Goal: Entertainment & Leisure: Browse casually

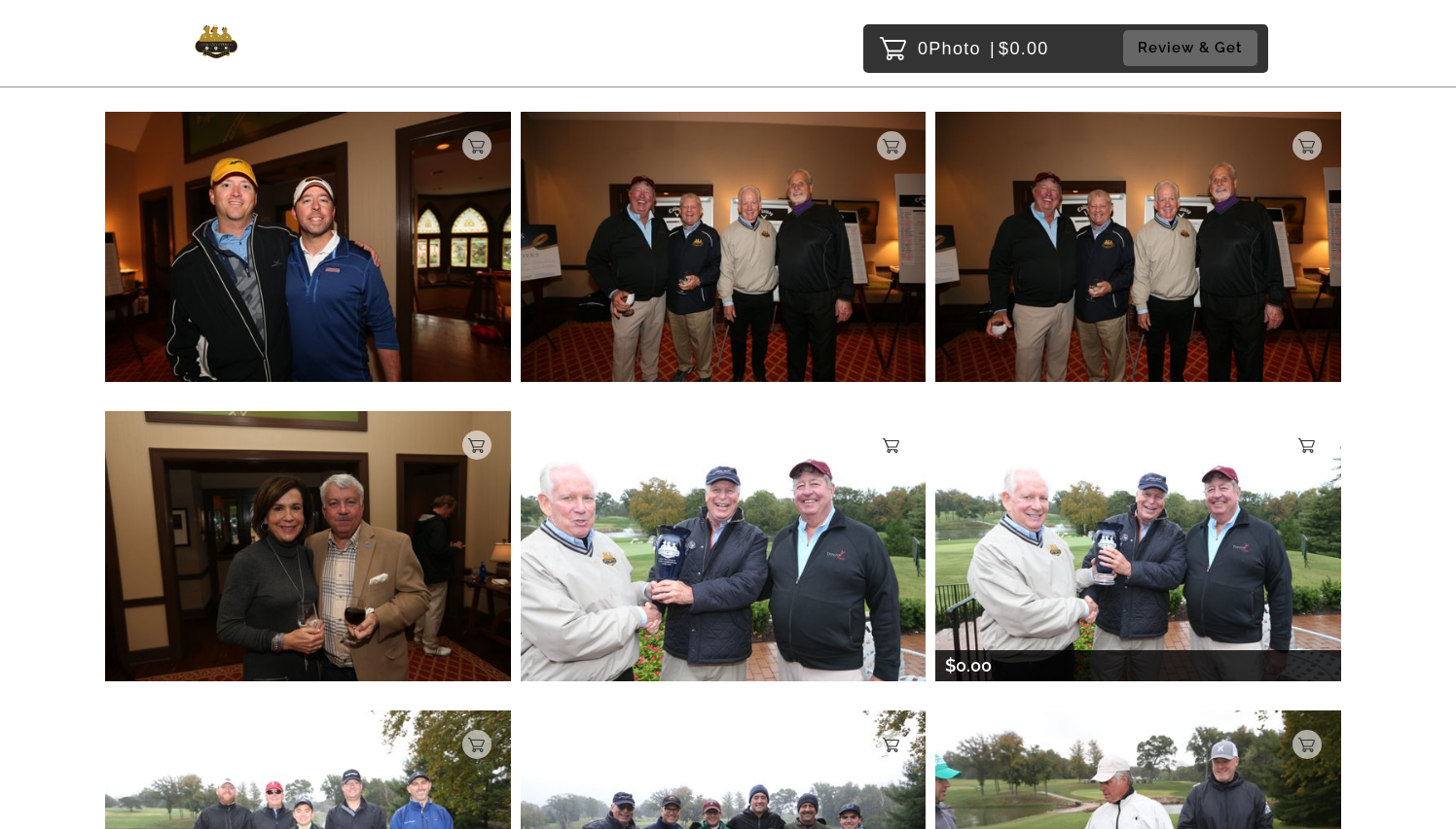
scroll to position [5174, 0]
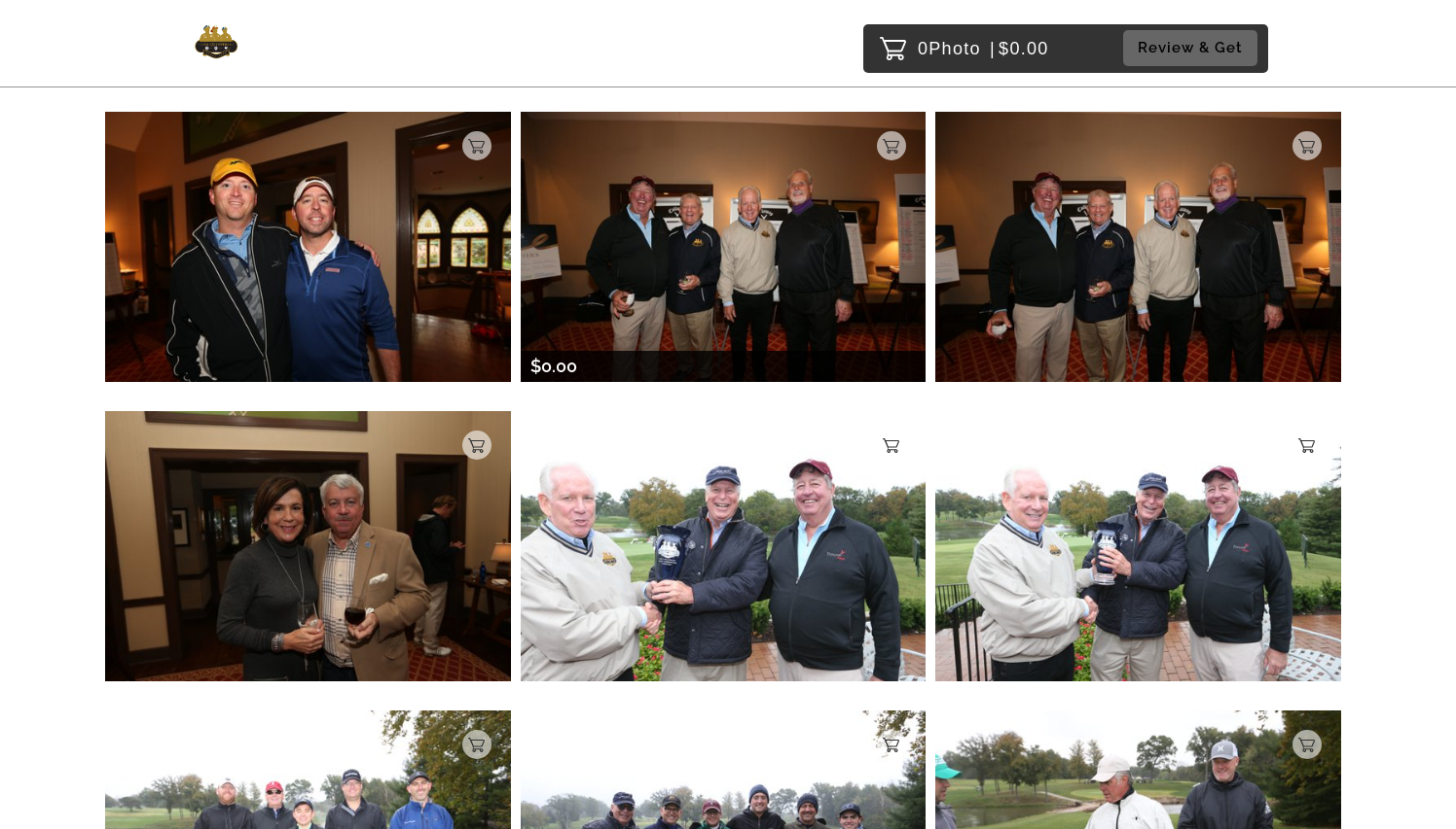
click at [727, 211] on img at bounding box center [724, 247] width 406 height 270
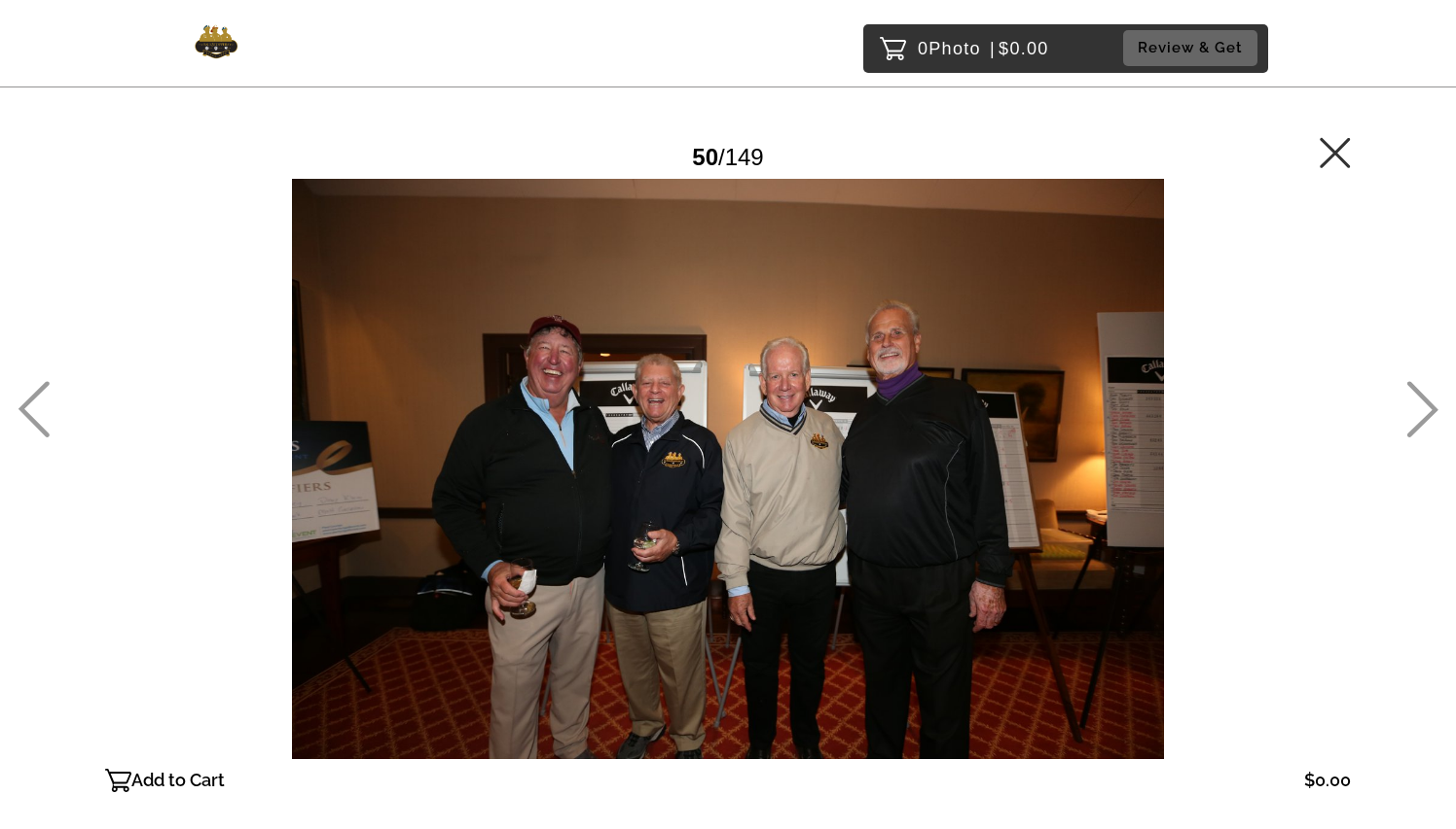
click at [1427, 411] on icon at bounding box center [1422, 410] width 32 height 56
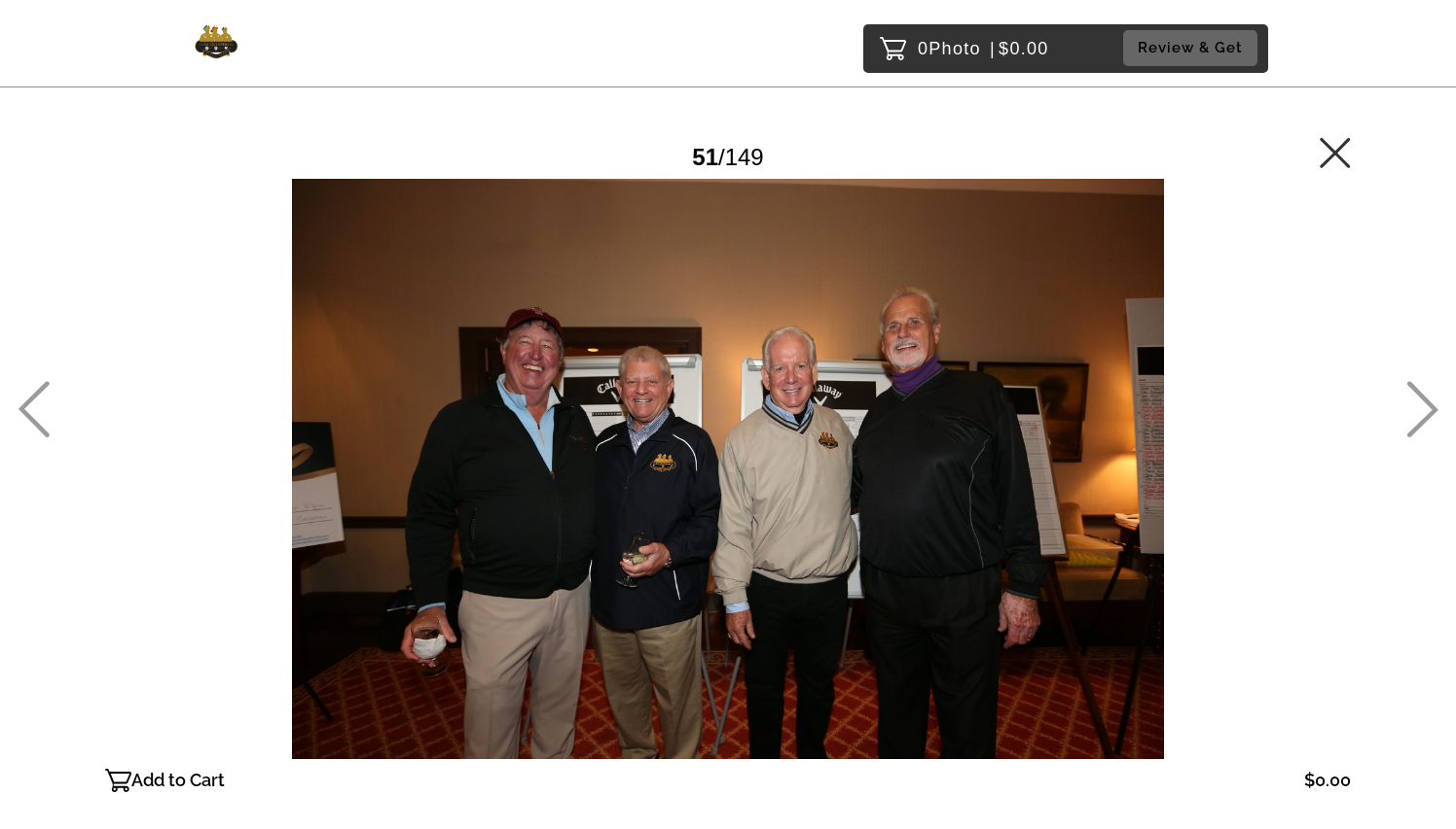
click at [1339, 157] on icon at bounding box center [1334, 152] width 30 height 30
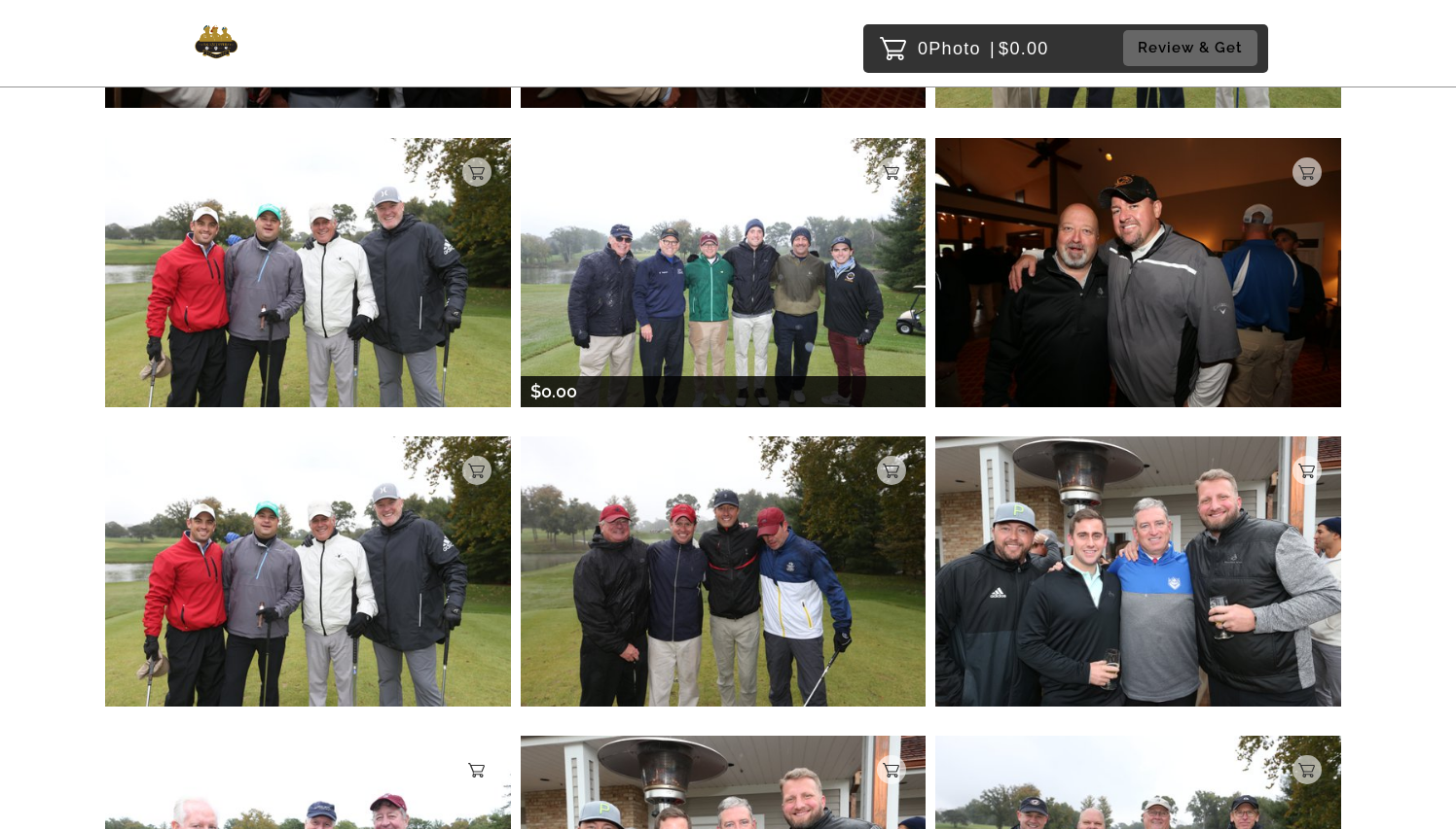
scroll to position [11429, 0]
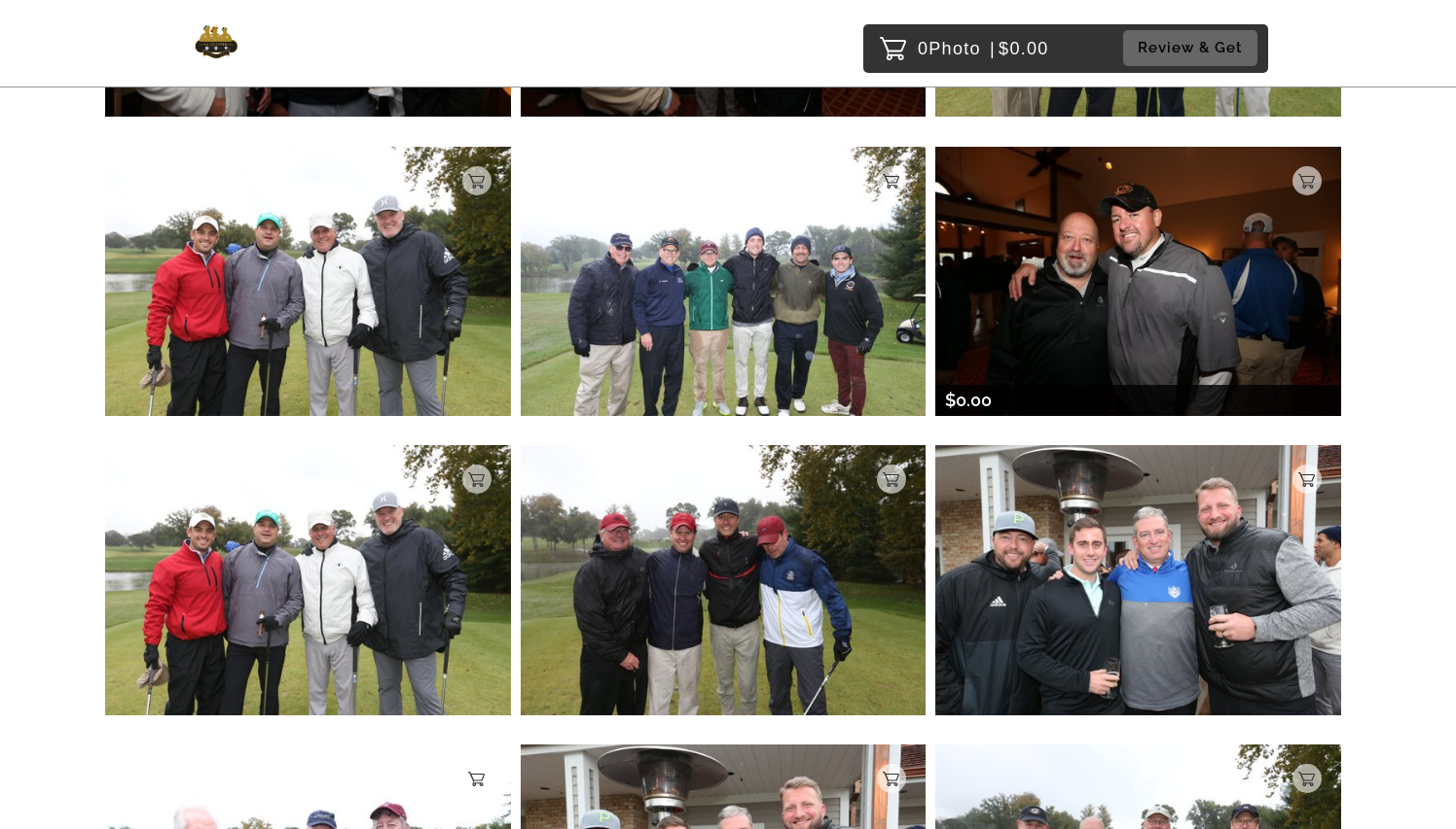
click at [1115, 287] on img at bounding box center [1138, 282] width 406 height 270
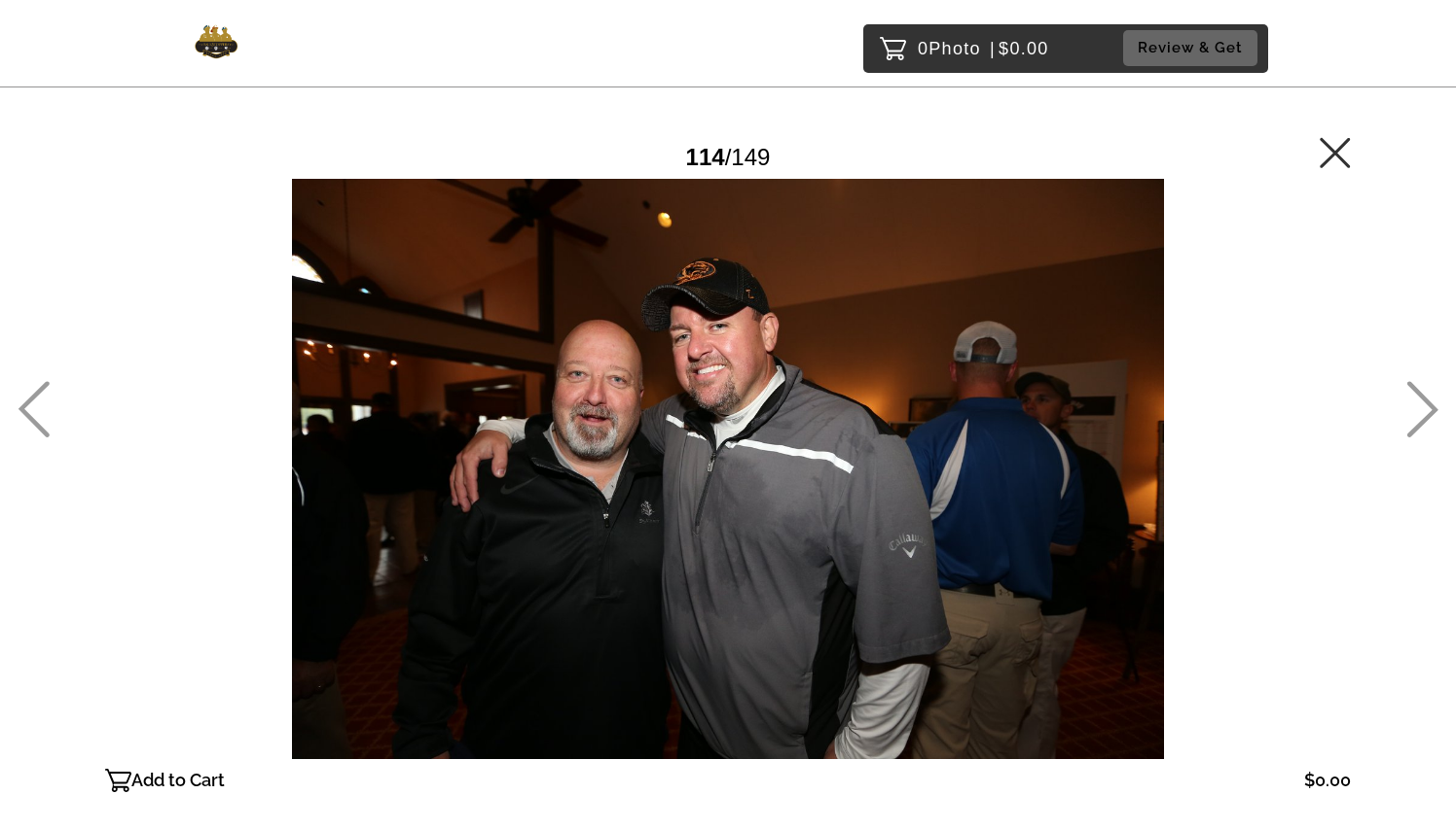
click at [1424, 417] on icon at bounding box center [1422, 410] width 32 height 56
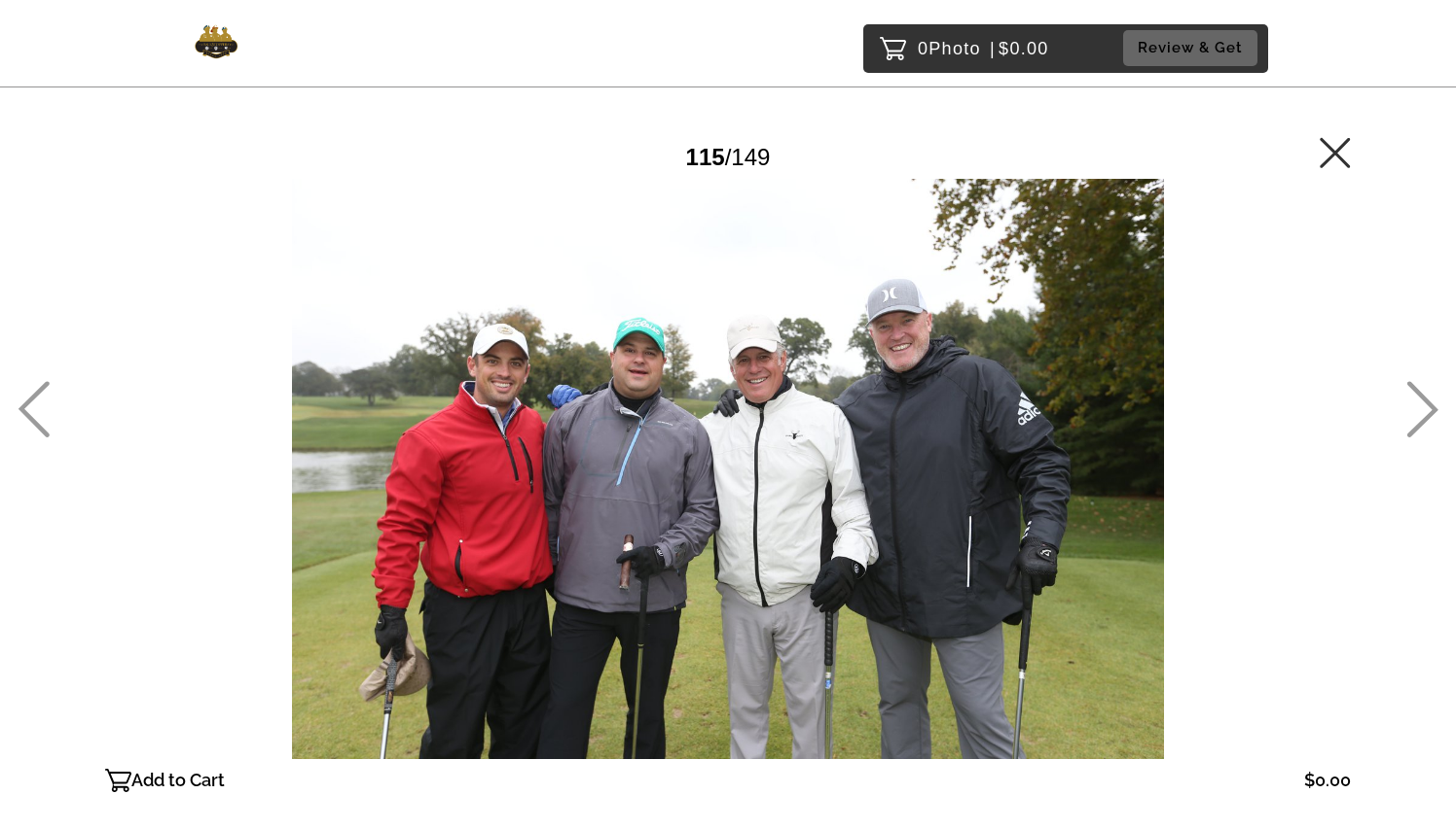
click at [1415, 416] on icon at bounding box center [1422, 410] width 32 height 56
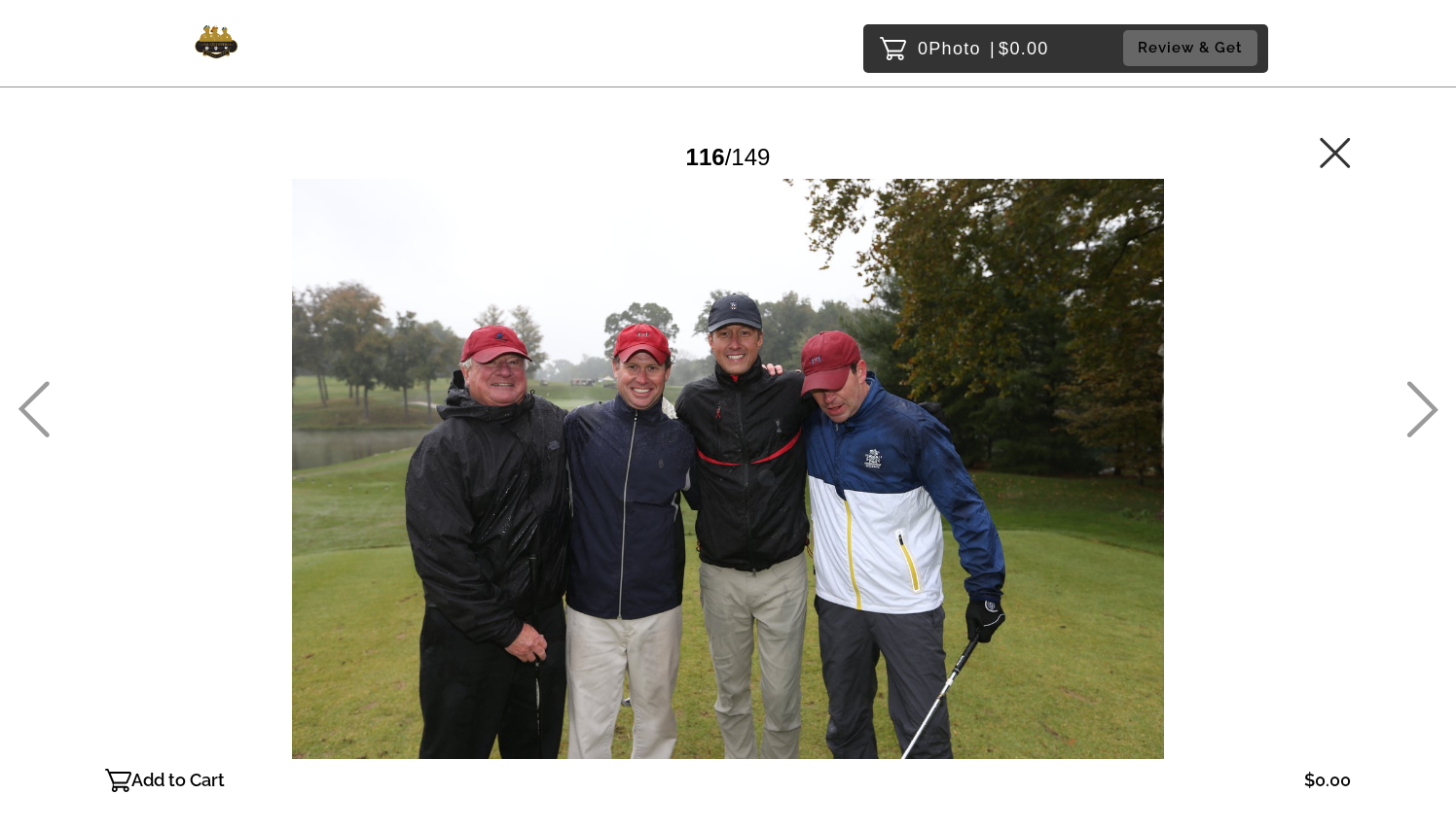
click at [1417, 416] on icon at bounding box center [1422, 410] width 32 height 56
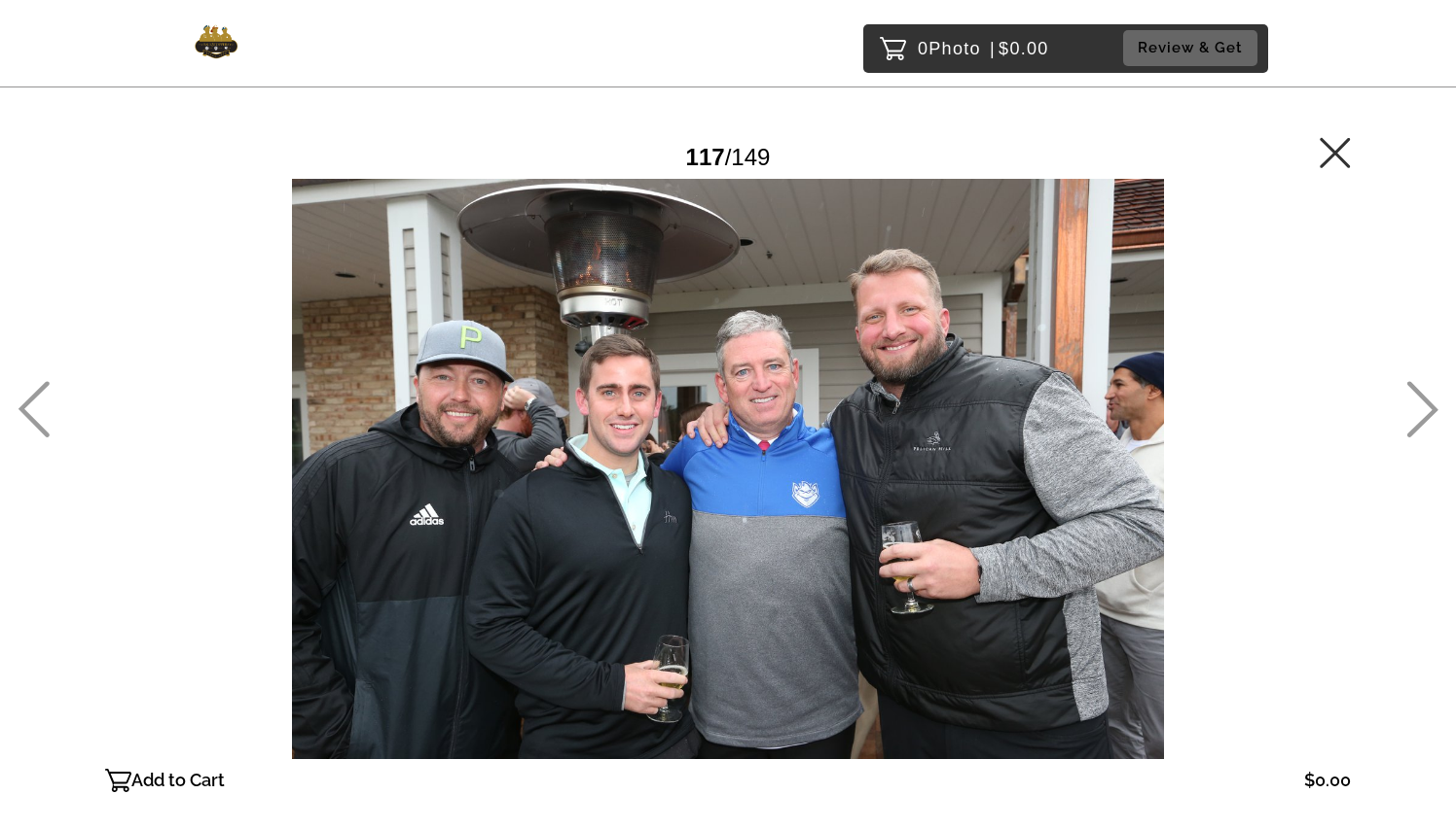
click at [1417, 415] on icon at bounding box center [1422, 410] width 32 height 56
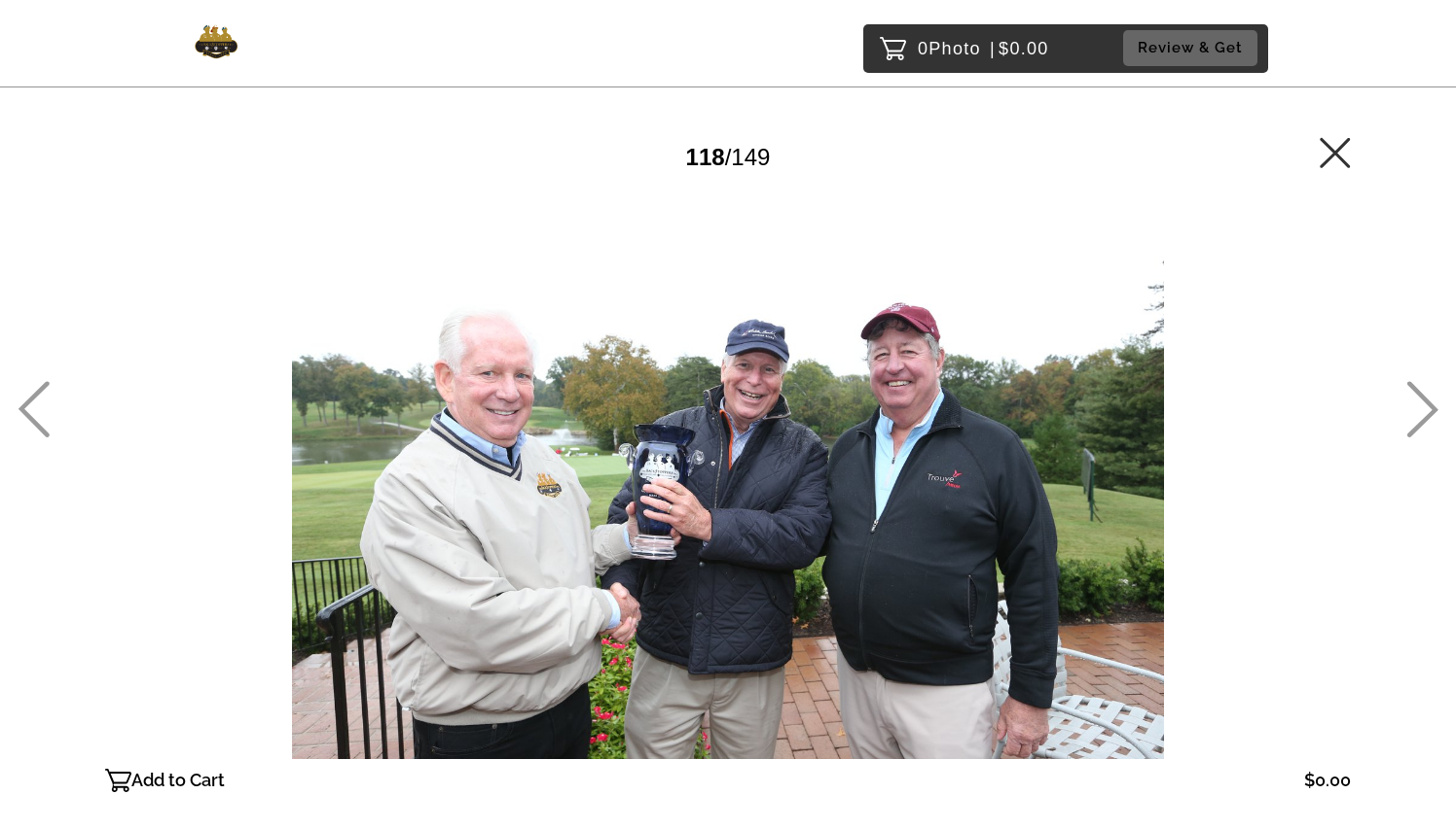
click at [1401, 417] on main "Password Checker bypassed 118 / 149 Add to Cart $0.00 Gallery $0.00 Add" at bounding box center [728, 433] width 1401 height 867
click at [1340, 148] on icon at bounding box center [1334, 152] width 30 height 30
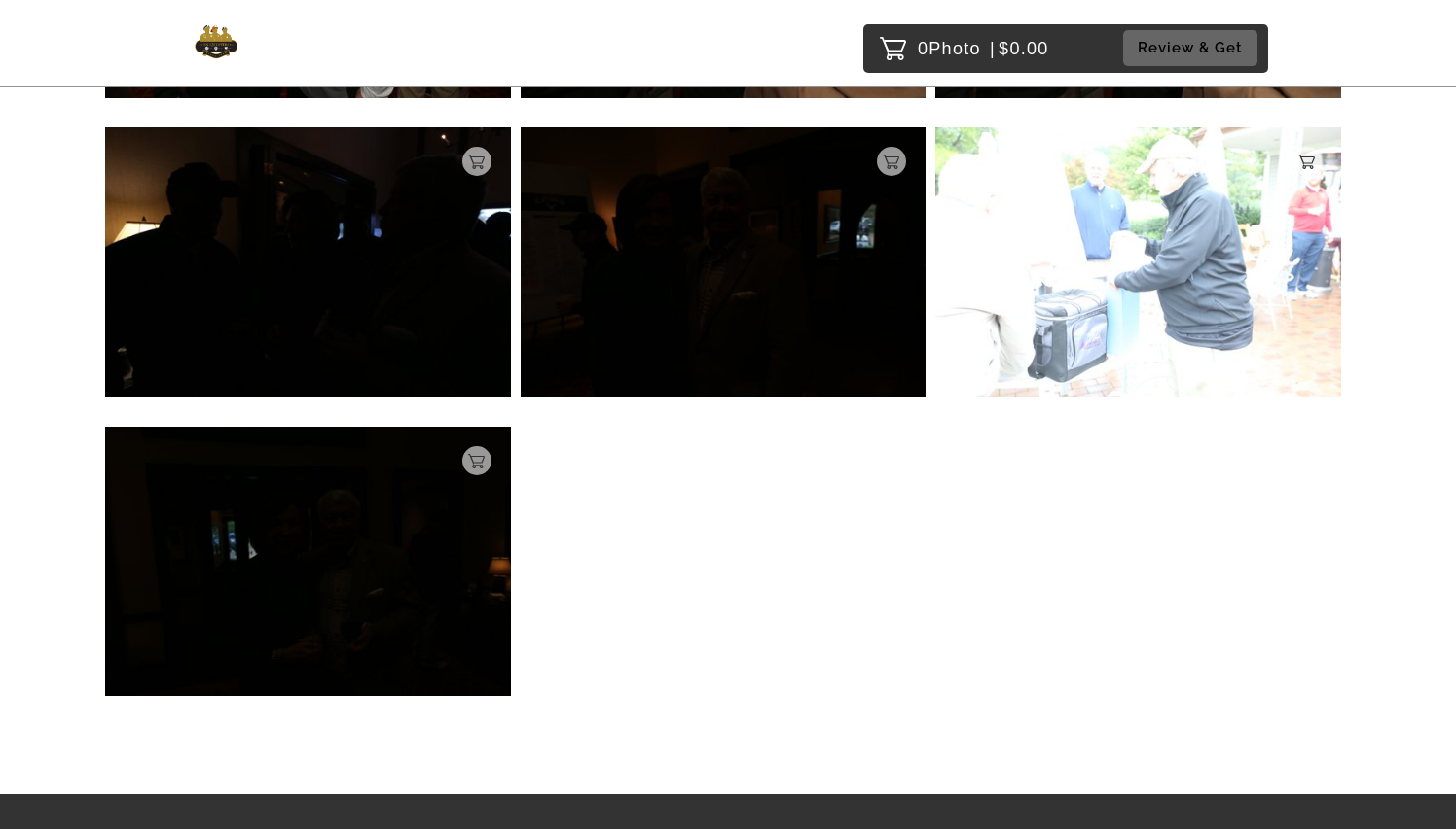
scroll to position [14754, 0]
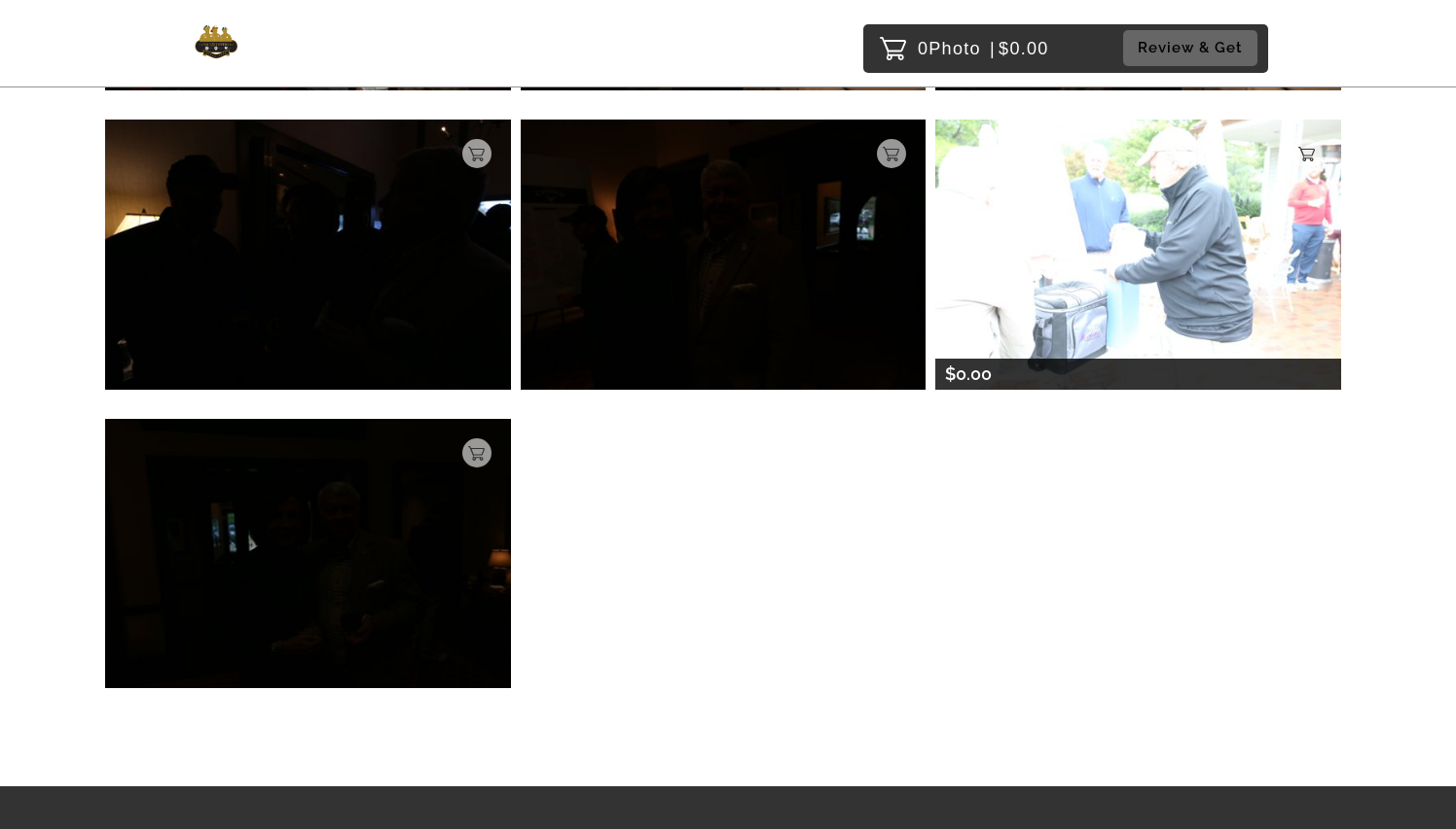
click at [1144, 266] on img at bounding box center [1138, 255] width 406 height 270
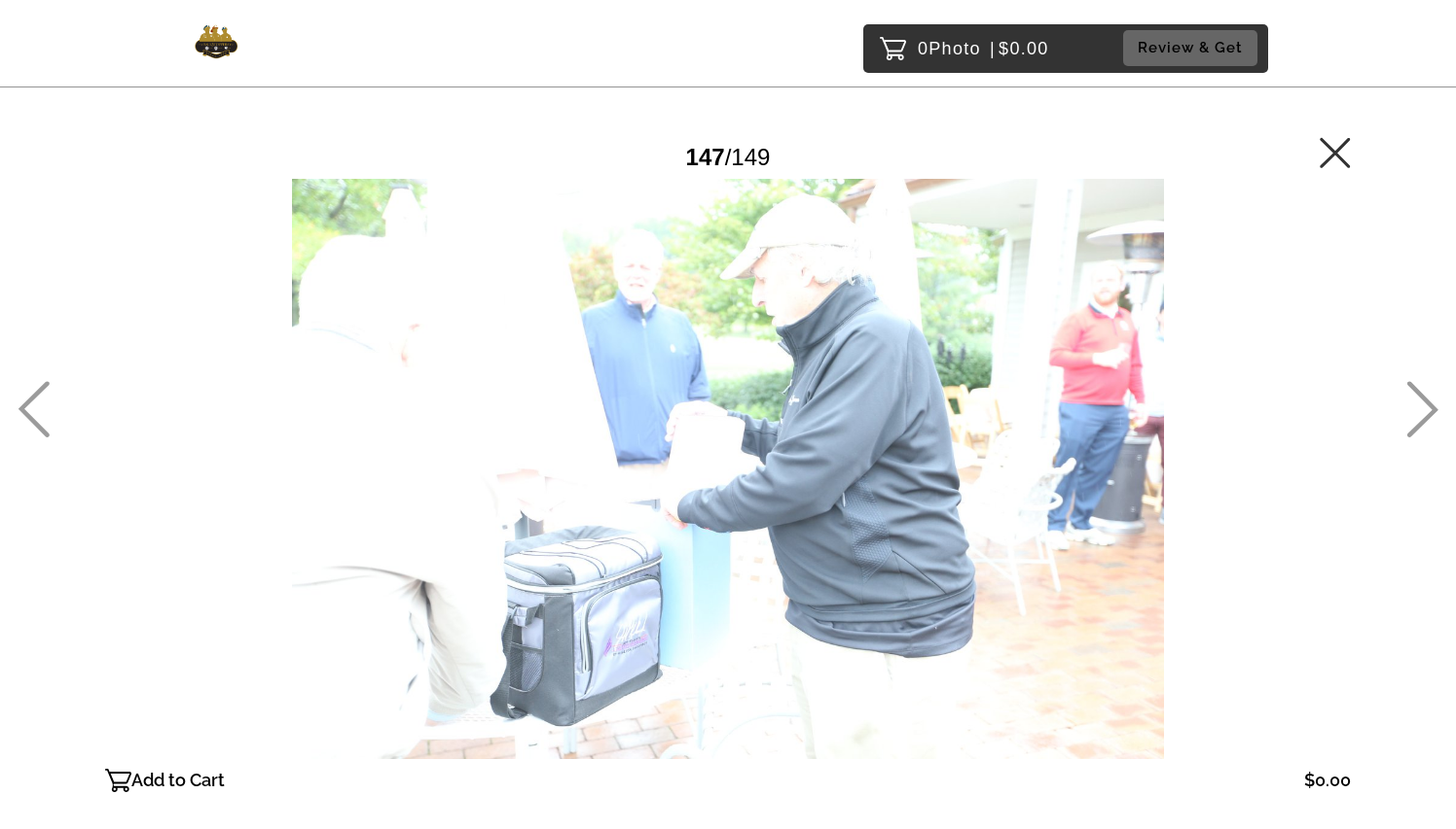
click at [1426, 395] on icon at bounding box center [1422, 410] width 32 height 56
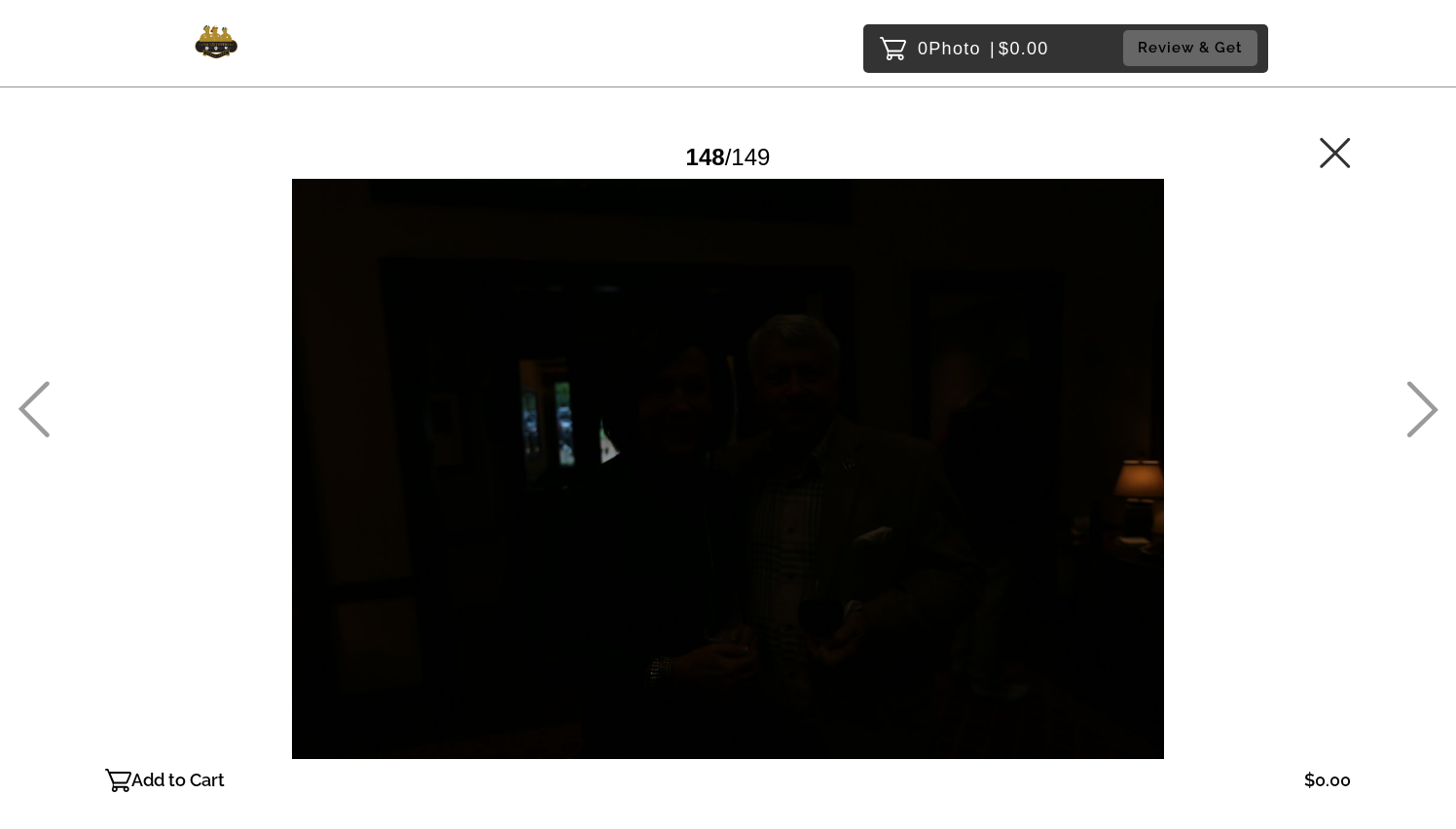
click at [1429, 422] on icon at bounding box center [1422, 410] width 32 height 56
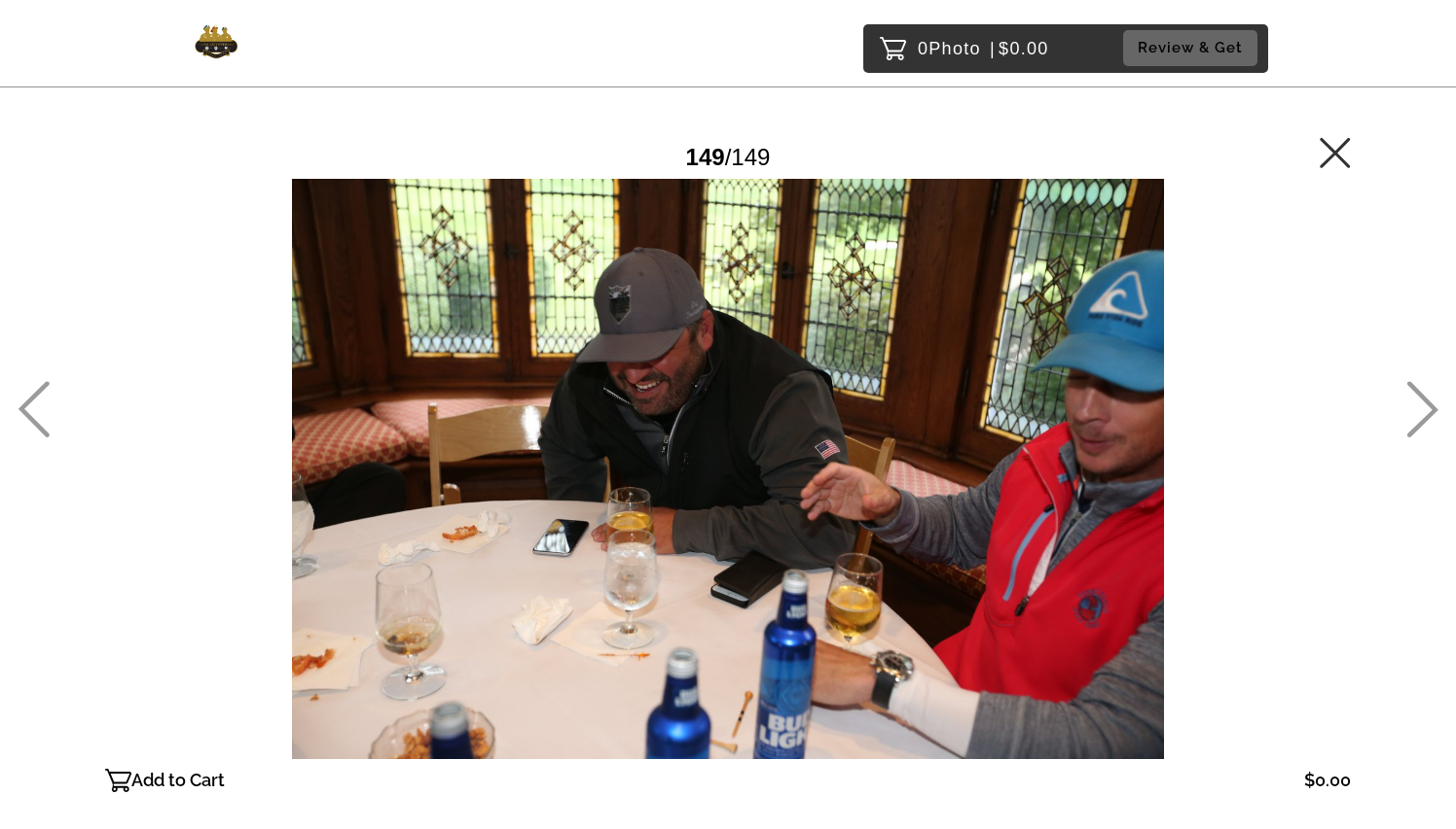
click at [1340, 155] on icon at bounding box center [1334, 152] width 31 height 31
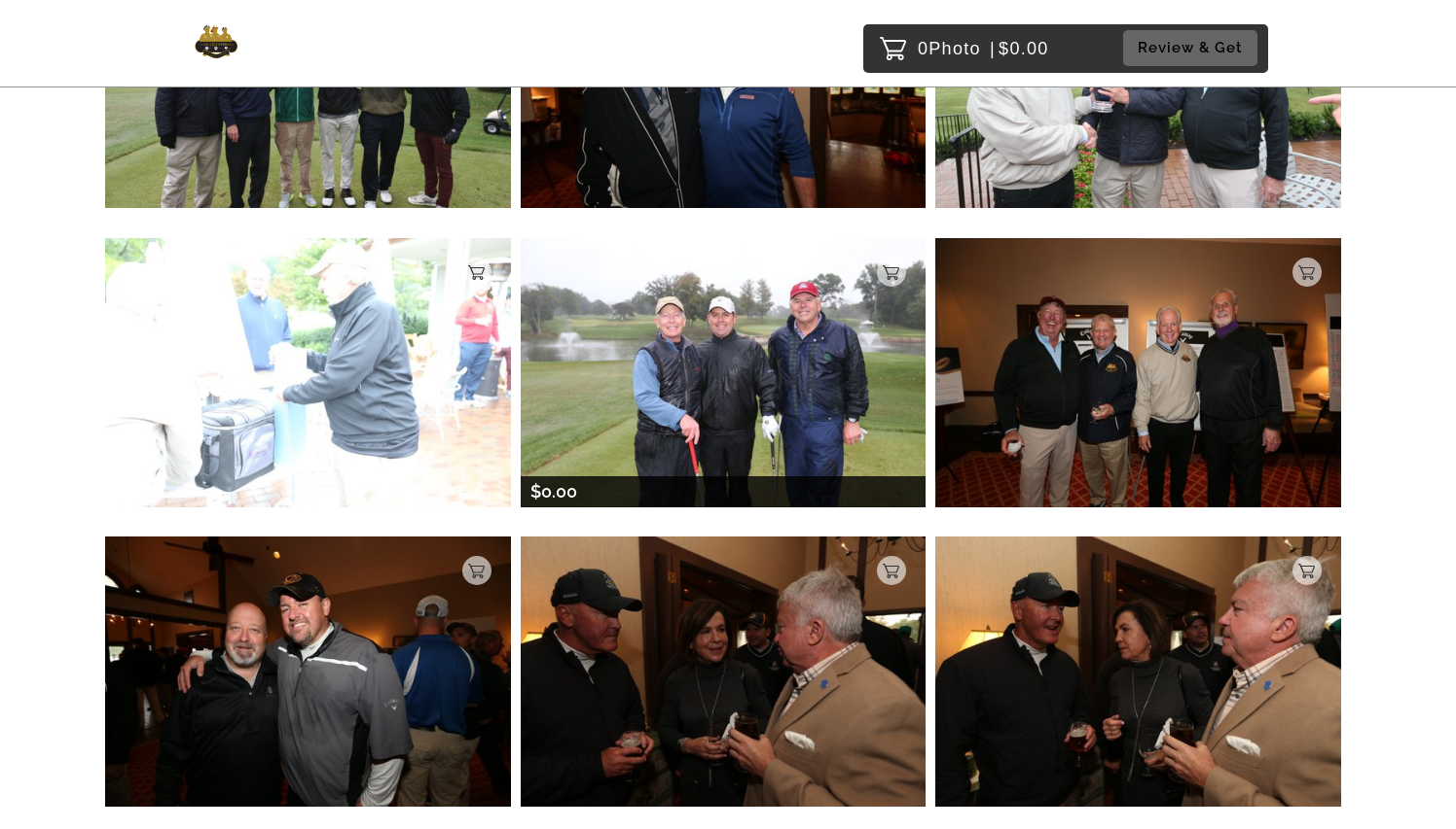
scroll to position [14026, 0]
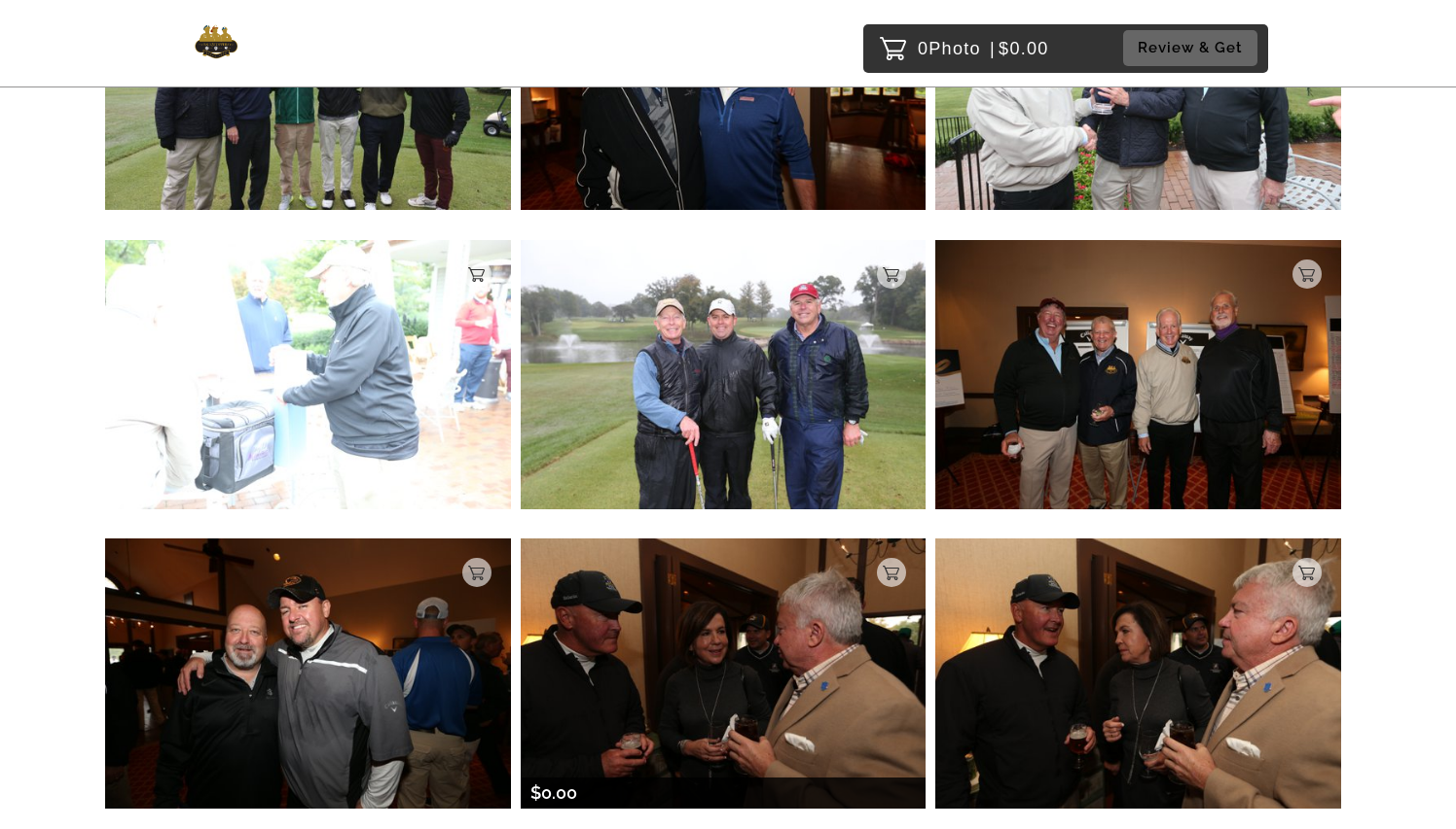
click at [751, 578] on img at bounding box center [724, 673] width 406 height 270
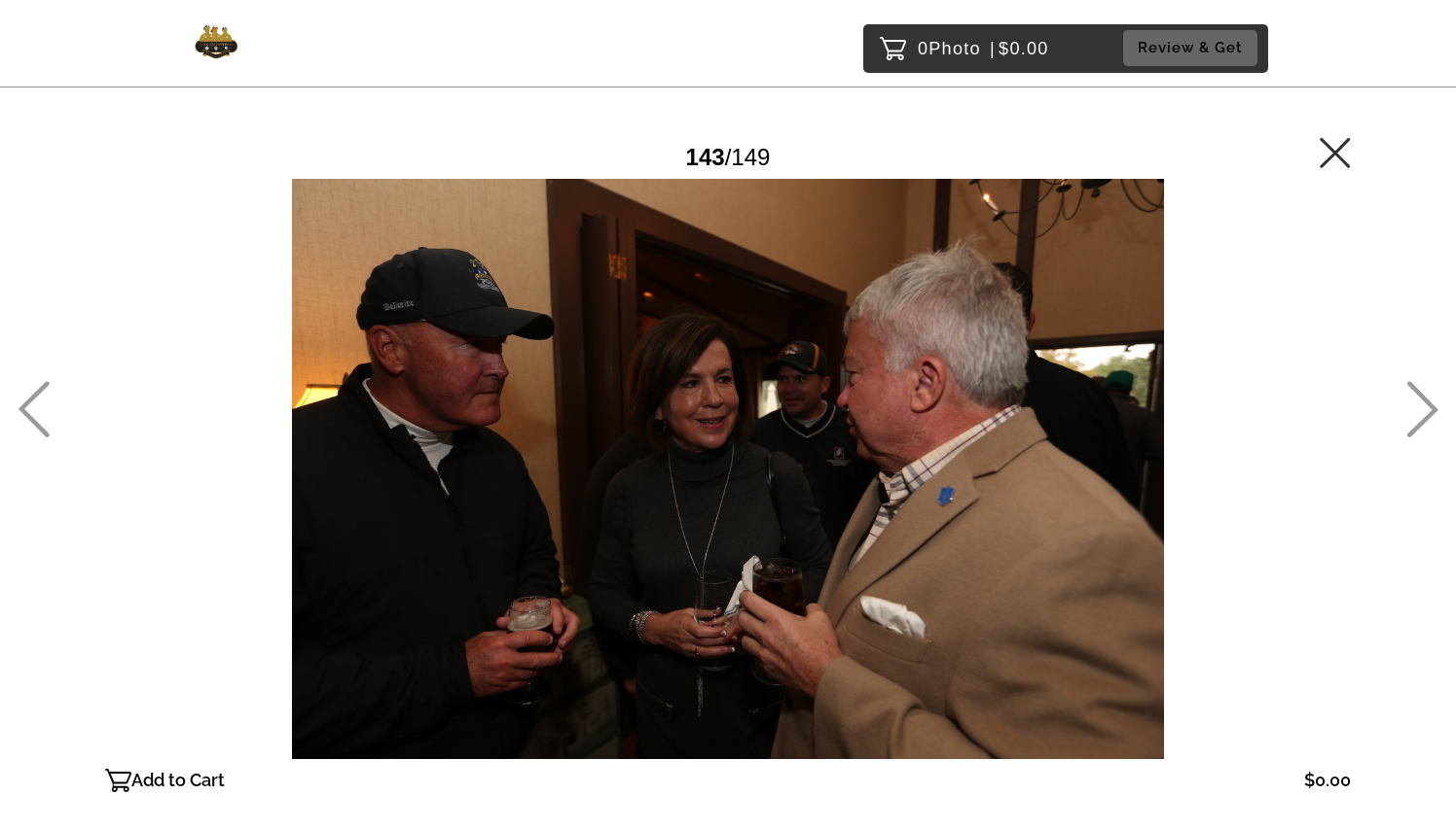
click at [1409, 415] on icon at bounding box center [1422, 410] width 32 height 56
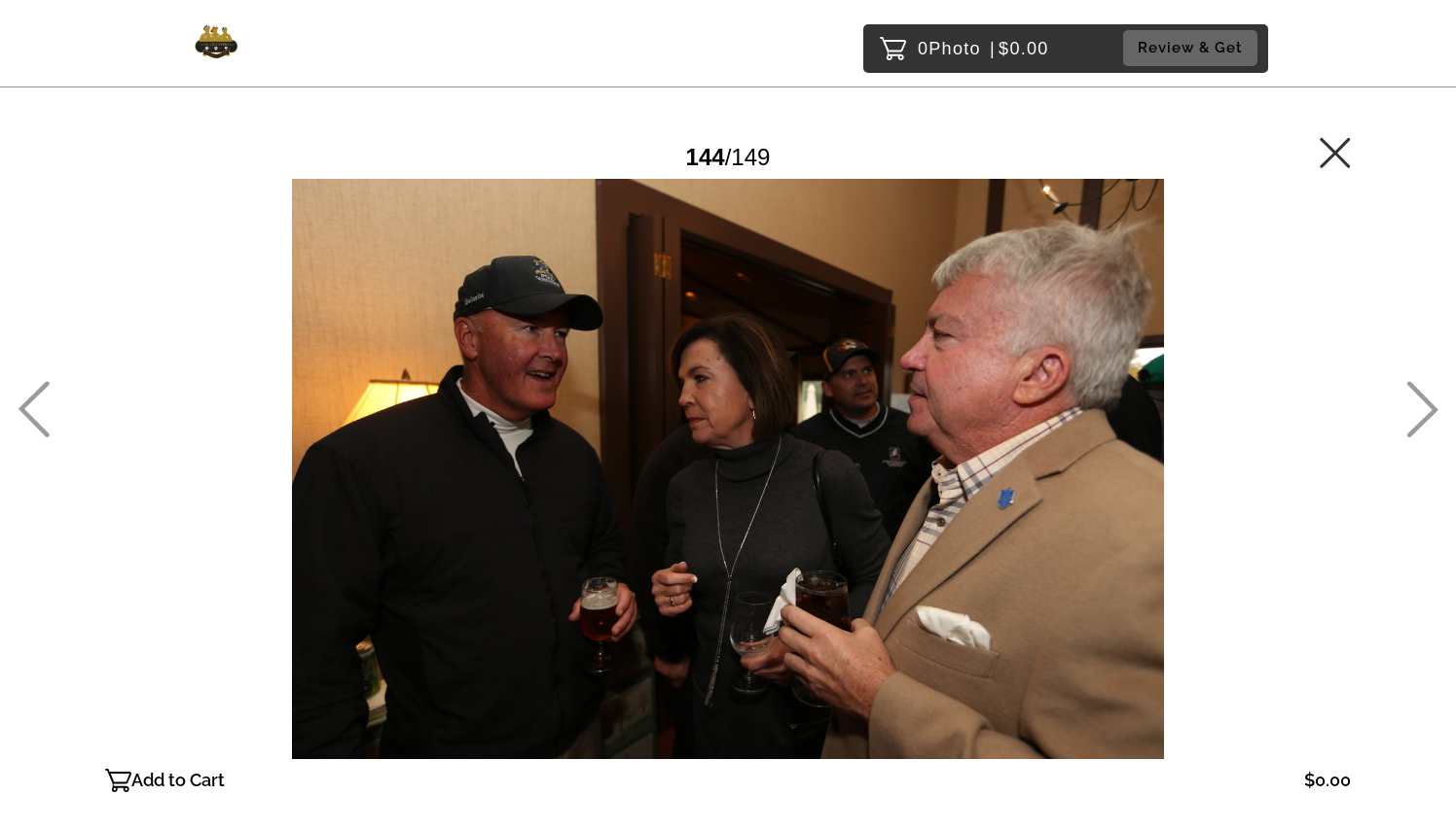
click at [1332, 161] on icon at bounding box center [1334, 152] width 31 height 31
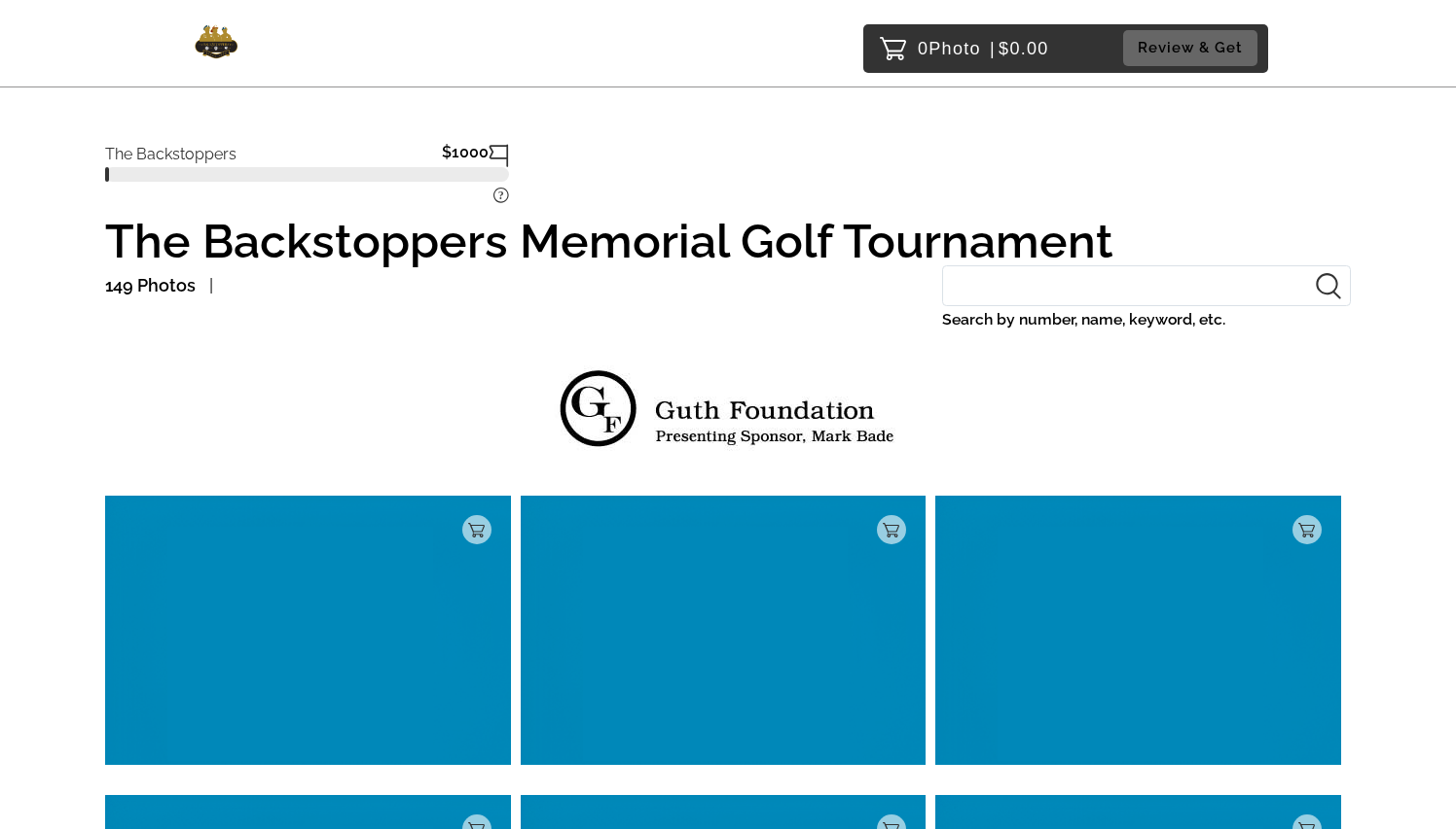
scroll to position [14559, 0]
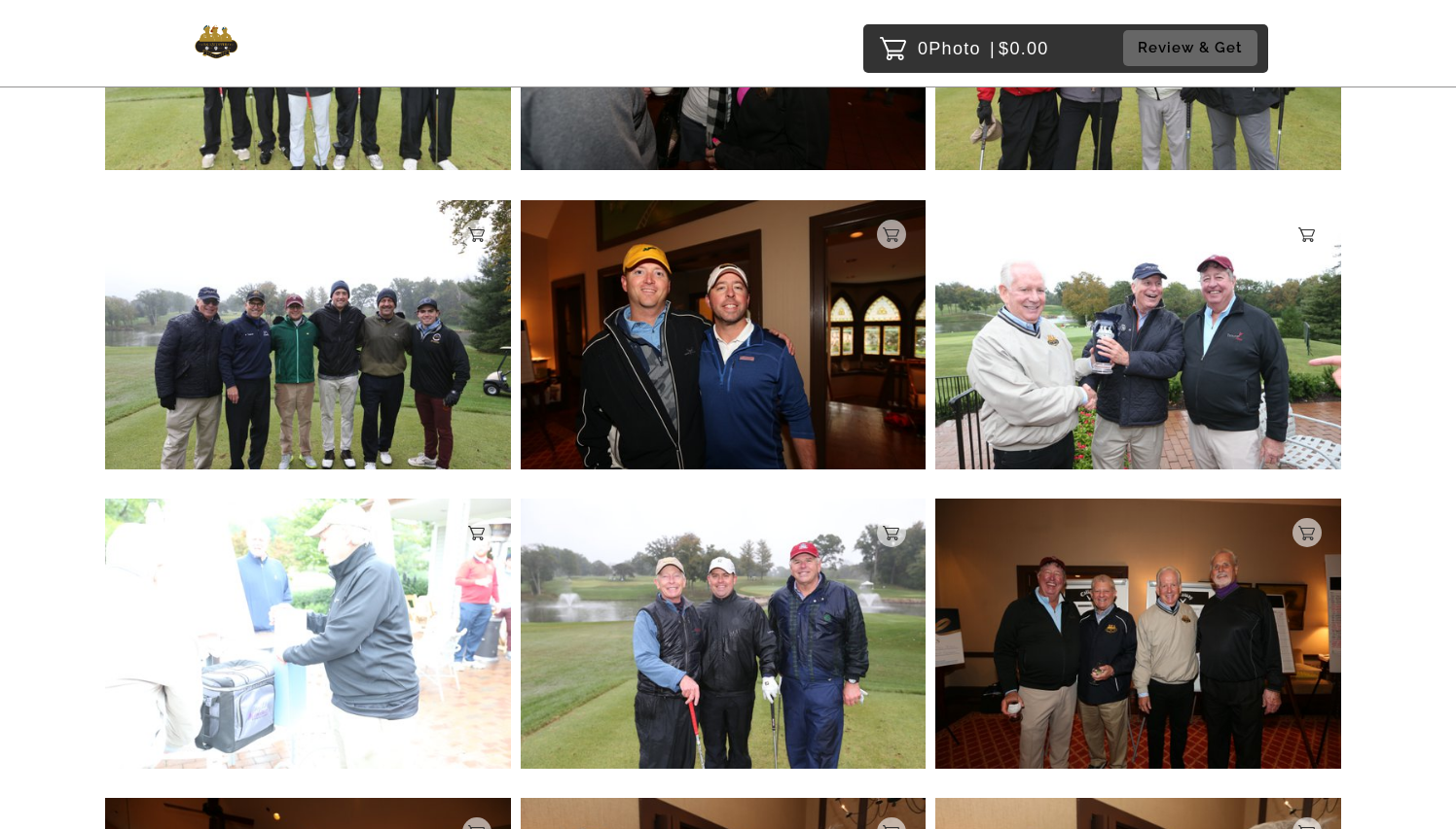
scroll to position [13762, 0]
